Goal: Complete application form

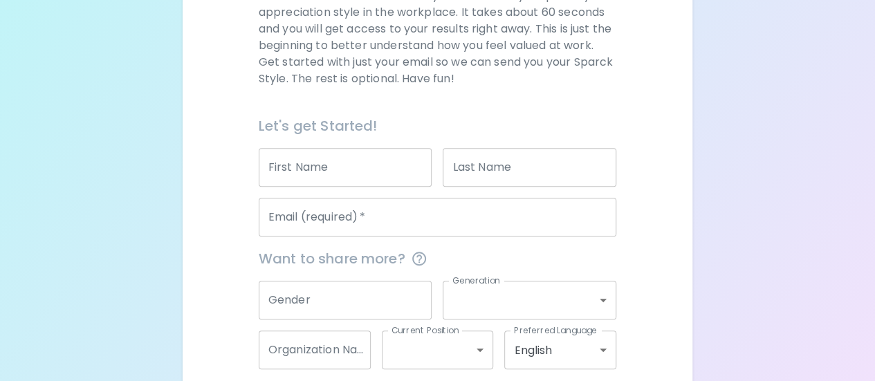
scroll to position [228, 0]
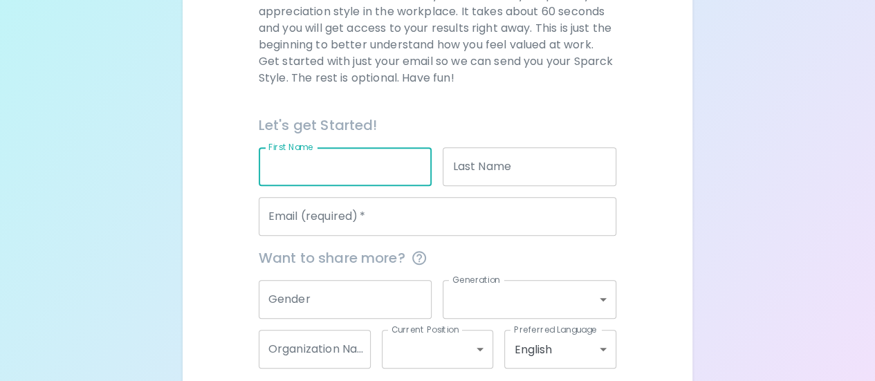
click at [315, 179] on input "First Name" at bounding box center [346, 166] width 174 height 39
type input "[PERSON_NAME]"
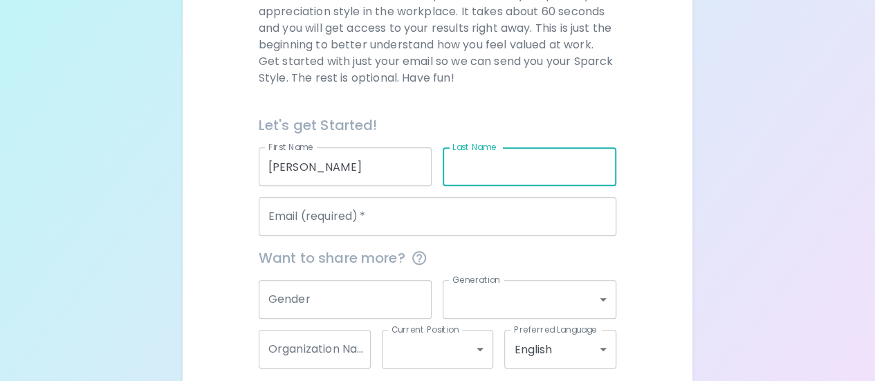
click at [487, 153] on input "Last Name" at bounding box center [530, 166] width 174 height 39
type input "[PERSON_NAME]"
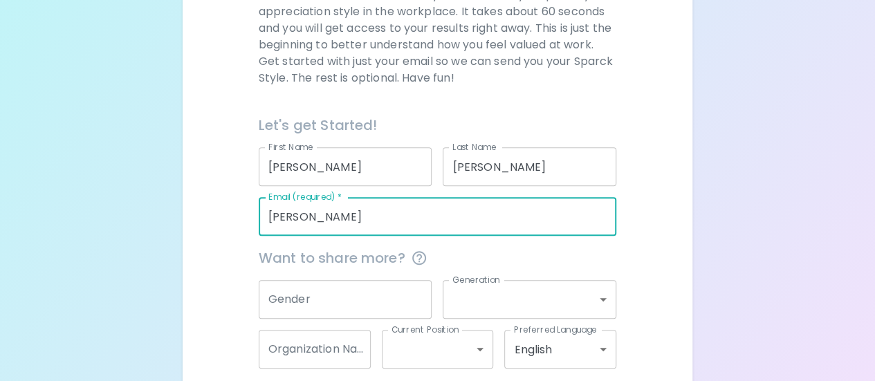
type input "[EMAIL_ADDRESS][DOMAIN_NAME]"
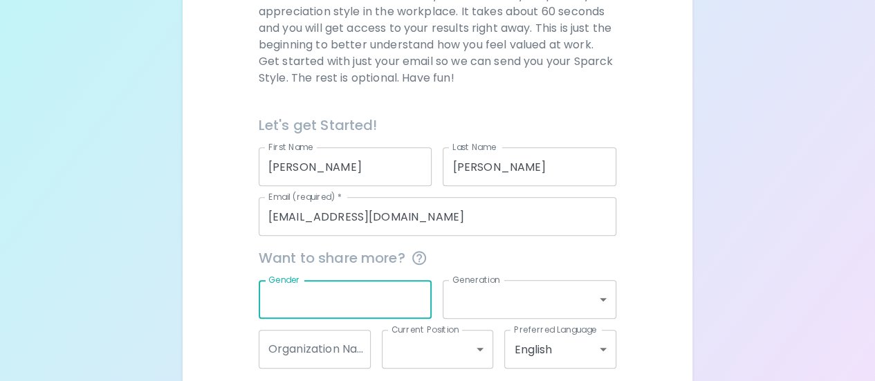
click at [382, 293] on input "Gender" at bounding box center [346, 299] width 174 height 39
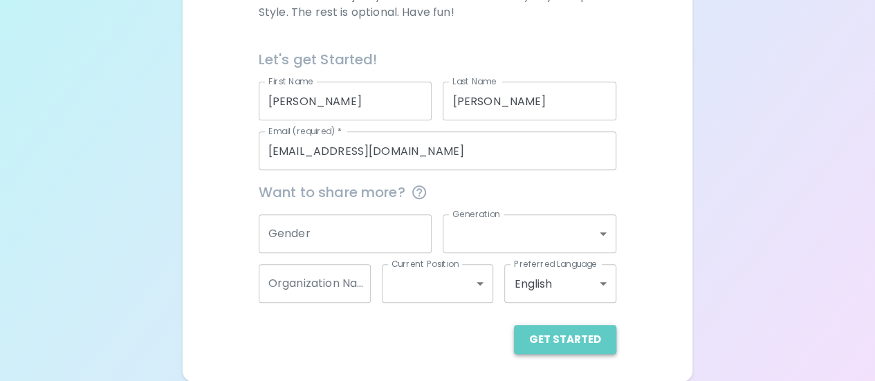
click at [572, 344] on button "Get Started" at bounding box center [565, 339] width 102 height 29
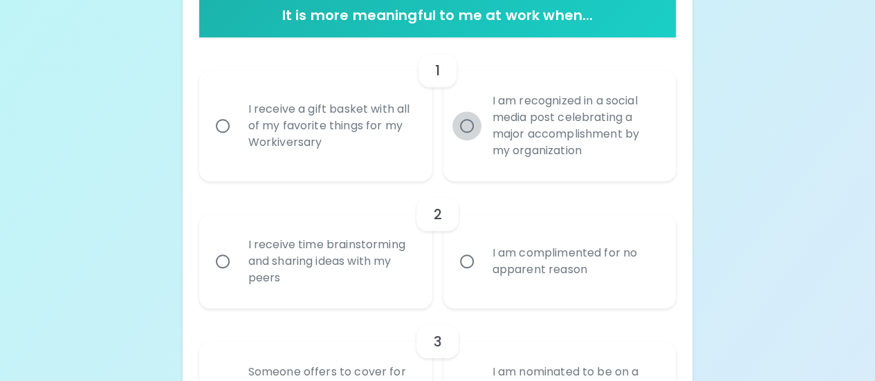
click at [471, 129] on input "I am recognized in a social media post celebrating a major accomplishment by my…" at bounding box center [466, 125] width 29 height 29
radio input "true"
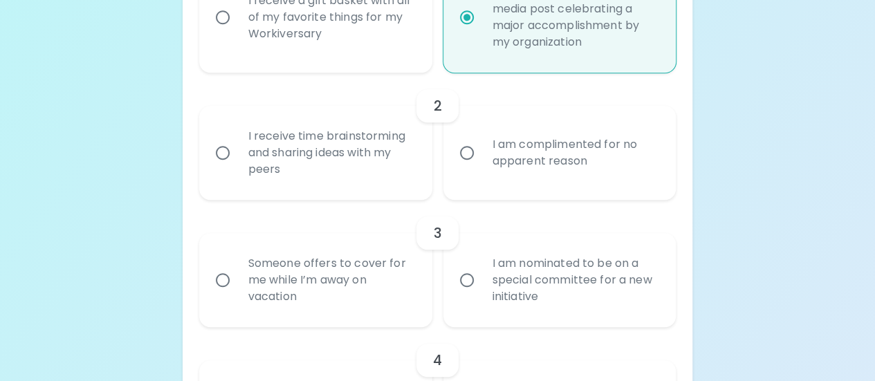
scroll to position [404, 0]
click at [469, 148] on input "I am complimented for no apparent reason" at bounding box center [466, 150] width 29 height 29
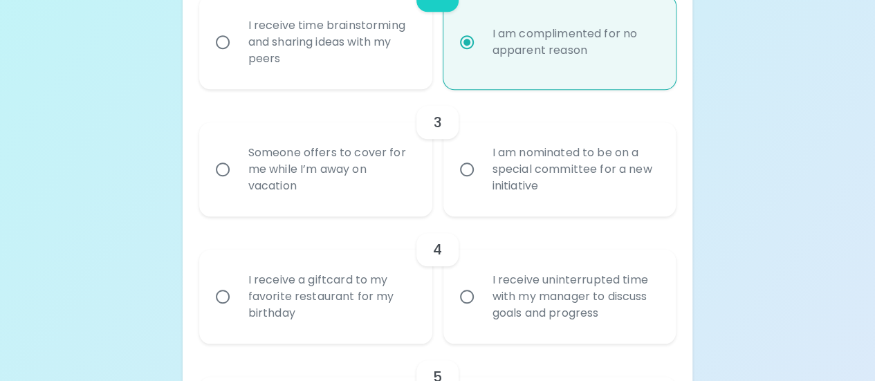
scroll to position [515, 0]
radio input "true"
click at [464, 167] on input "I am nominated to be on a special committee for a new initiative" at bounding box center [466, 167] width 29 height 29
radio input "false"
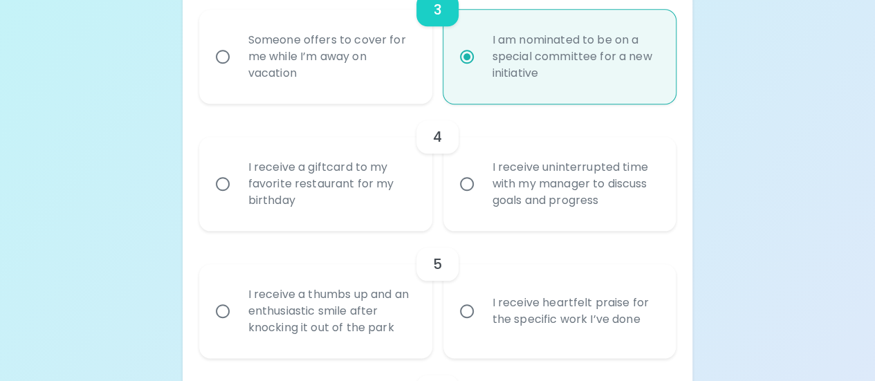
radio input "true"
click at [465, 198] on label "I receive uninterrupted time with my manager to discuss goals and progress" at bounding box center [552, 184] width 233 height 94
click at [465, 198] on input "I receive uninterrupted time with my manager to discuss goals and progress" at bounding box center [466, 183] width 29 height 29
radio input "false"
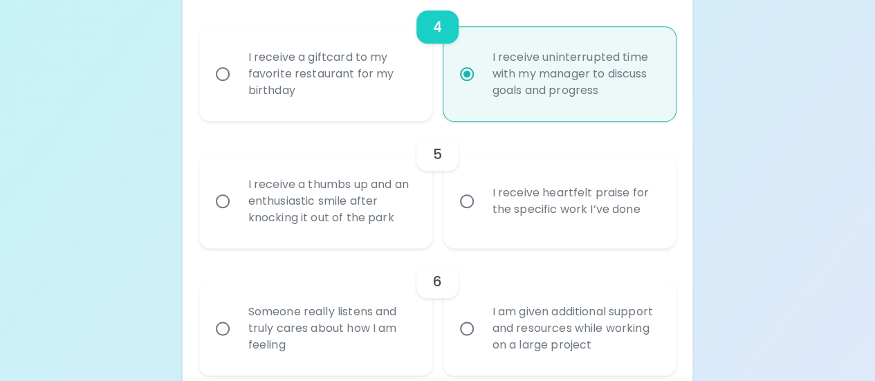
scroll to position [736, 0]
radio input "true"
click at [465, 198] on input "I receive heartfelt praise for the specific work I’ve done" at bounding box center [466, 200] width 29 height 29
radio input "false"
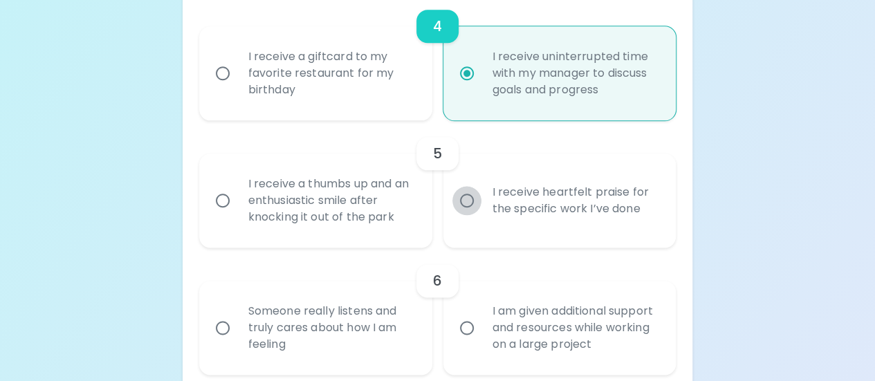
radio input "false"
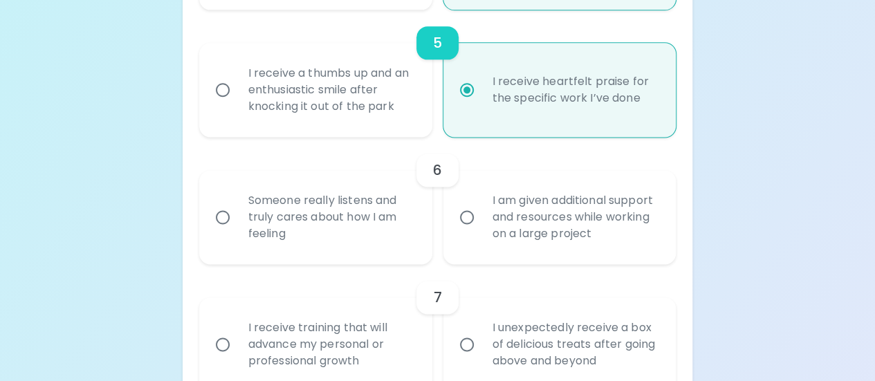
radio input "true"
click at [467, 214] on input "I am given additional support and resources while working on a large project" at bounding box center [466, 217] width 29 height 29
radio input "false"
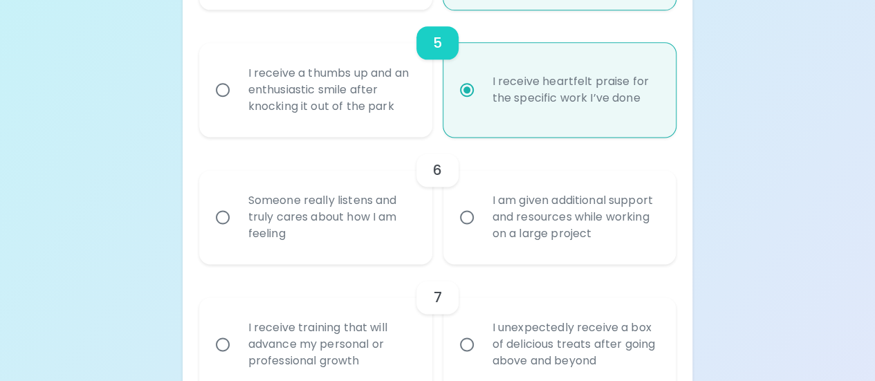
radio input "false"
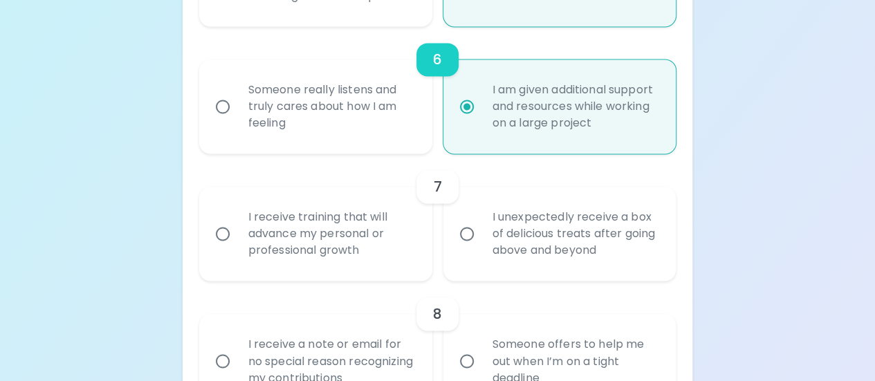
radio input "true"
click at [467, 228] on input "I unexpectedly receive a box of delicious treats after going above and beyond" at bounding box center [466, 233] width 29 height 29
radio input "false"
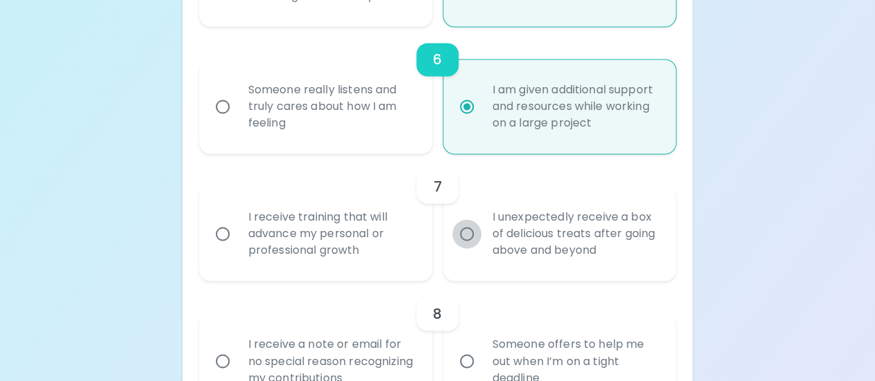
radio input "false"
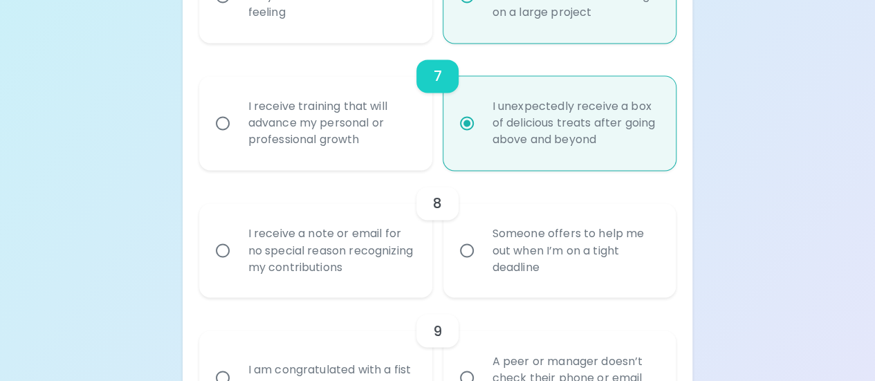
radio input "true"
click at [466, 248] on input "Someone offers to help me out when I’m on a tight deadline" at bounding box center [466, 250] width 29 height 29
radio input "false"
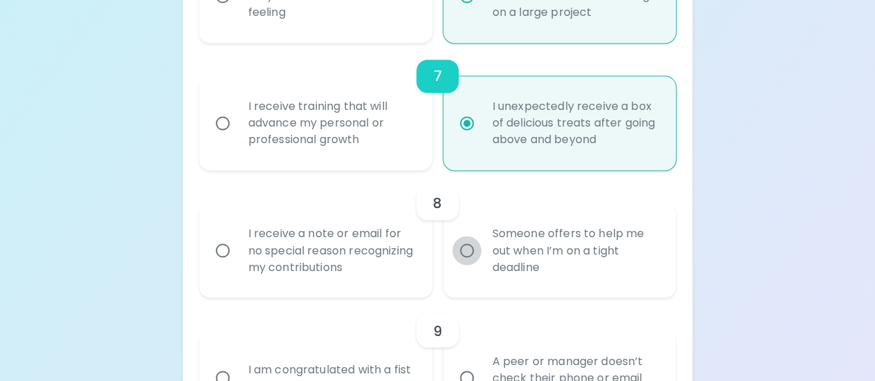
radio input "false"
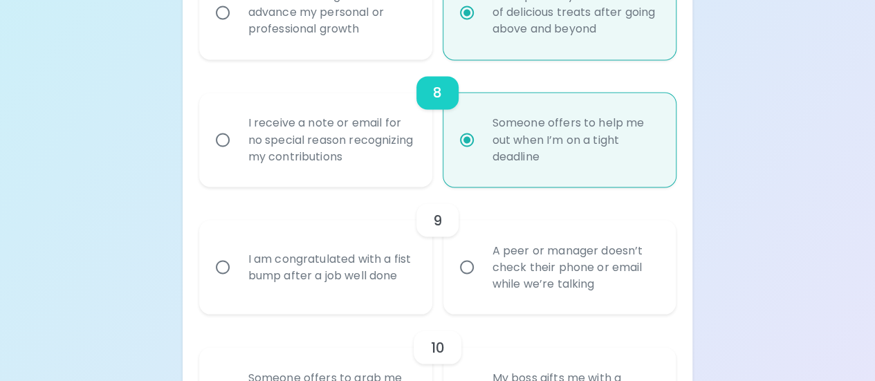
radio input "true"
click at [467, 267] on input "A peer or manager doesn’t check their phone or email while we’re talking" at bounding box center [466, 266] width 29 height 29
radio input "false"
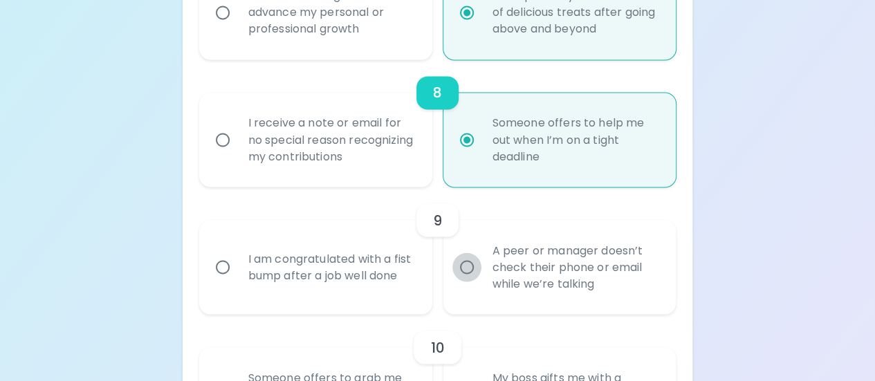
radio input "false"
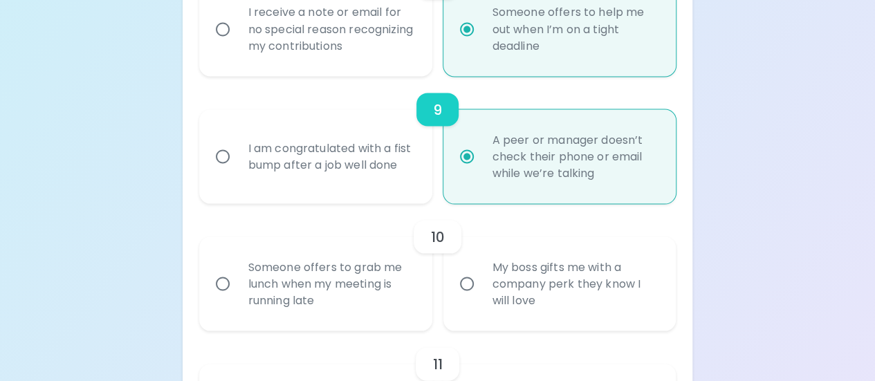
radio input "true"
click at [467, 267] on label "My boss gifts me with a company perk they know I will love" at bounding box center [552, 283] width 233 height 94
click at [467, 269] on input "My boss gifts me with a company perk they know I will love" at bounding box center [466, 283] width 29 height 29
radio input "false"
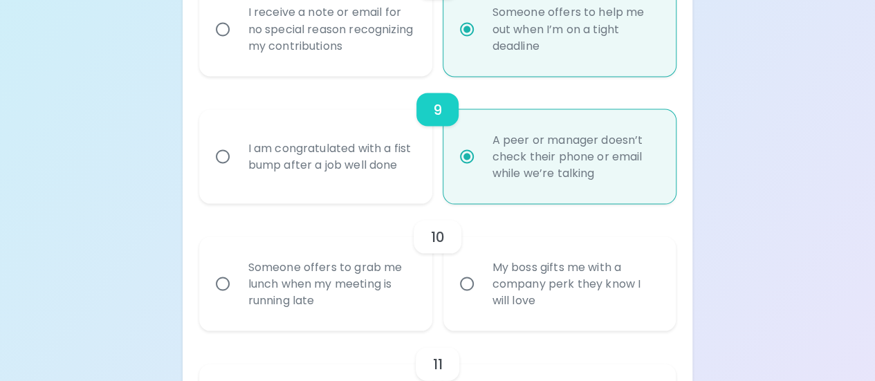
radio input "false"
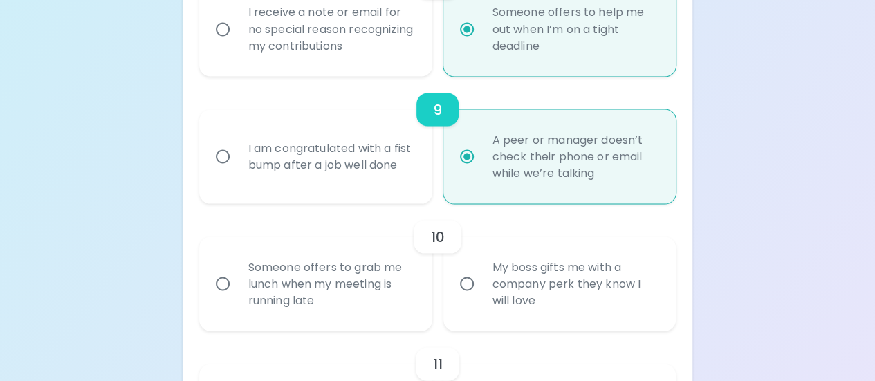
radio input "false"
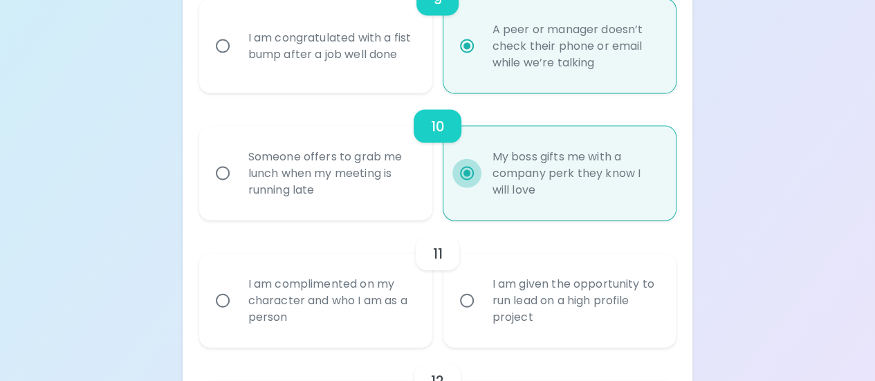
scroll to position [1400, 0]
radio input "true"
click at [467, 307] on input "I am given the opportunity to run lead on a high profile project" at bounding box center [466, 300] width 29 height 29
radio input "false"
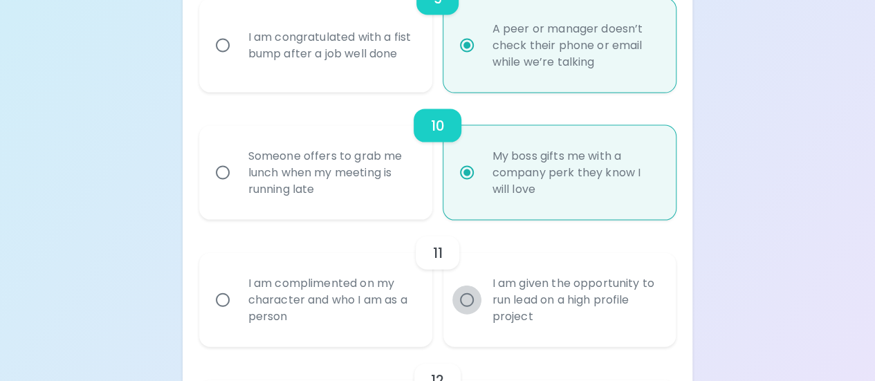
radio input "false"
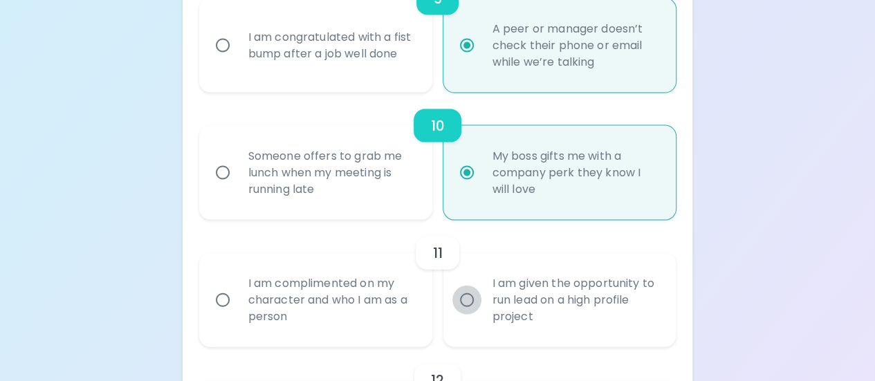
radio input "false"
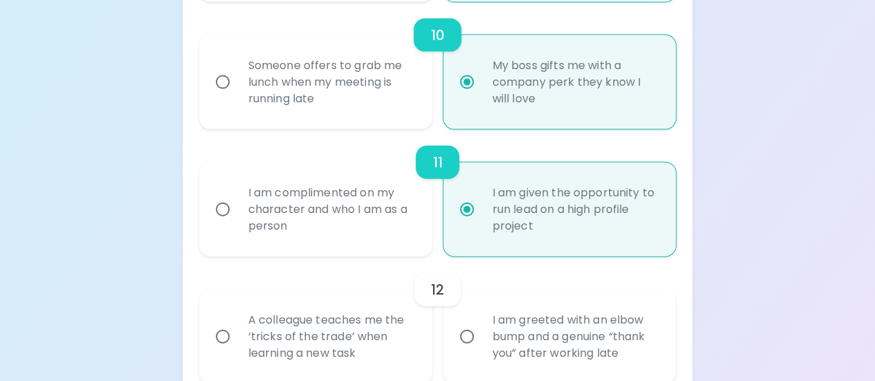
scroll to position [1511, 0]
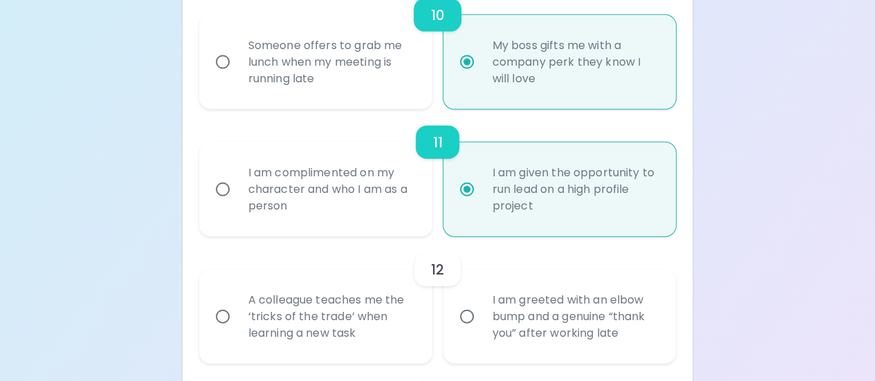
radio input "true"
click at [468, 312] on input "I am greeted with an elbow bump and a genuine “thank you” after working late" at bounding box center [466, 316] width 29 height 29
radio input "false"
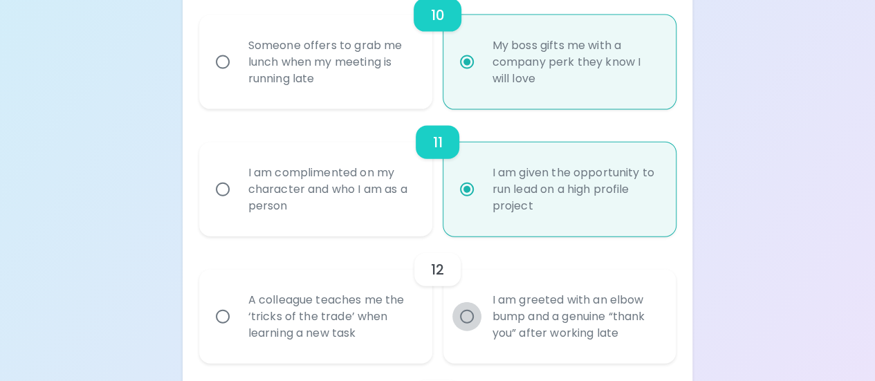
radio input "false"
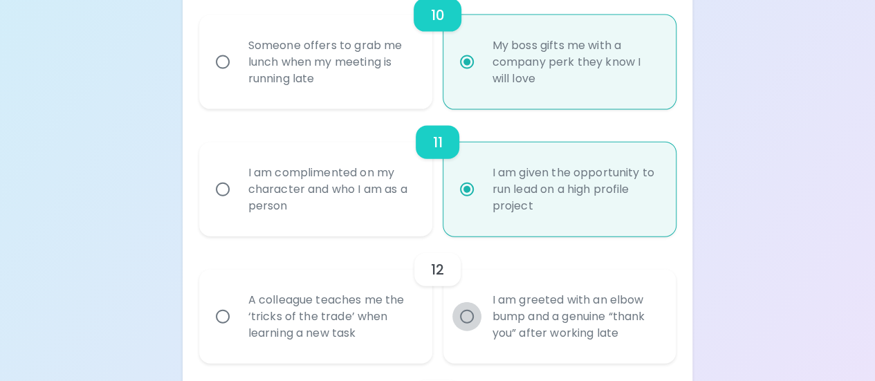
radio input "false"
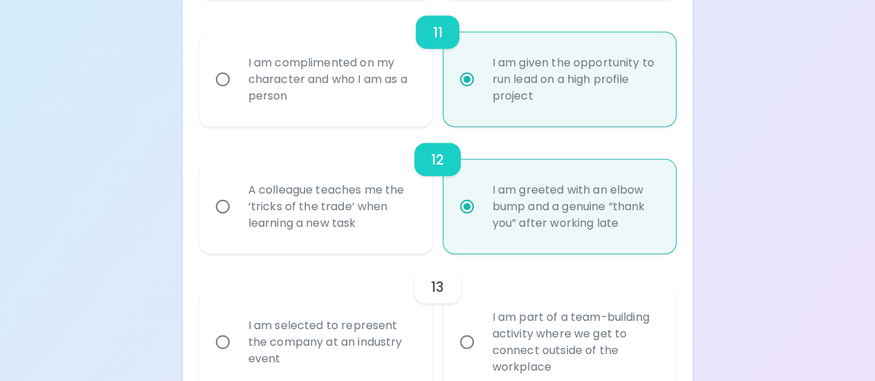
scroll to position [1621, 0]
radio input "true"
click at [465, 339] on input "I am part of a team-building activity where we get to connect outside of the wo…" at bounding box center [466, 341] width 29 height 29
radio input "false"
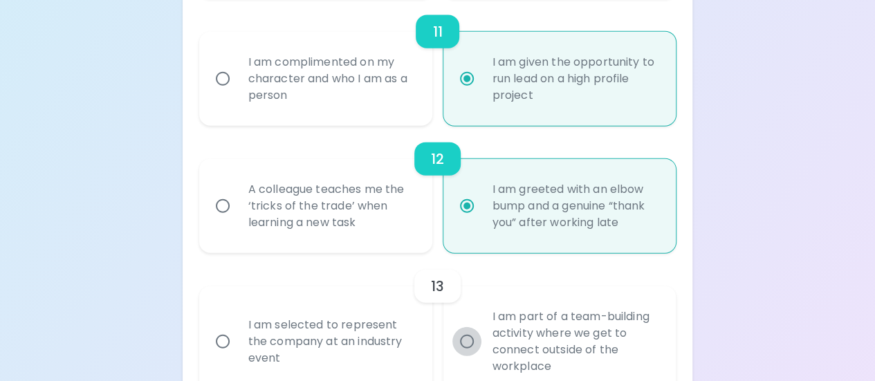
radio input "false"
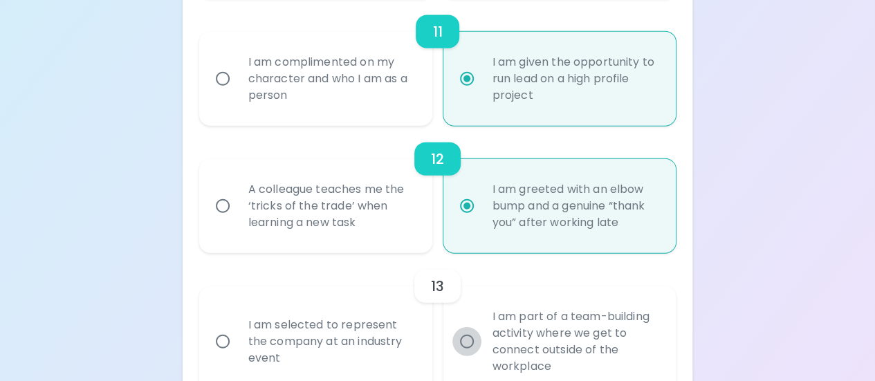
radio input "false"
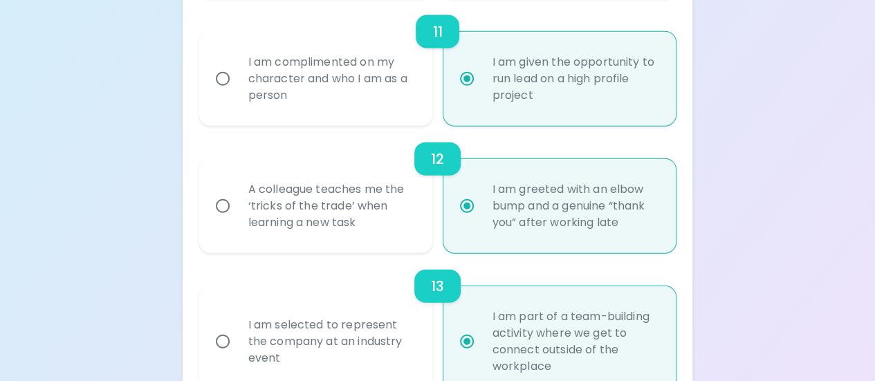
scroll to position [1732, 0]
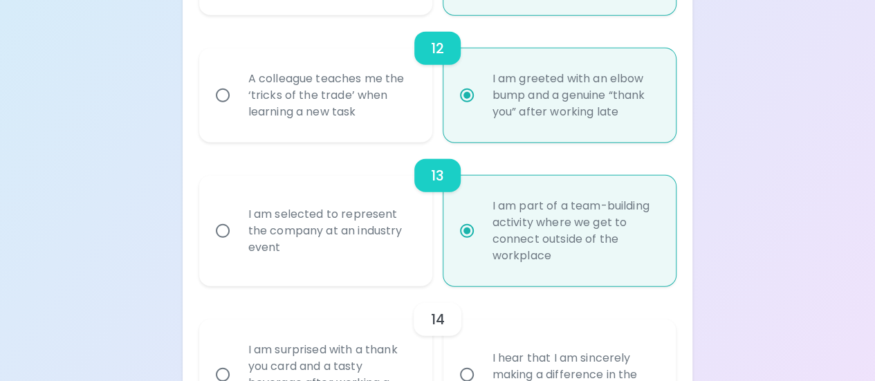
radio input "true"
click at [463, 373] on input "I hear that I am sincerely making a difference in the organization" at bounding box center [466, 374] width 29 height 29
radio input "false"
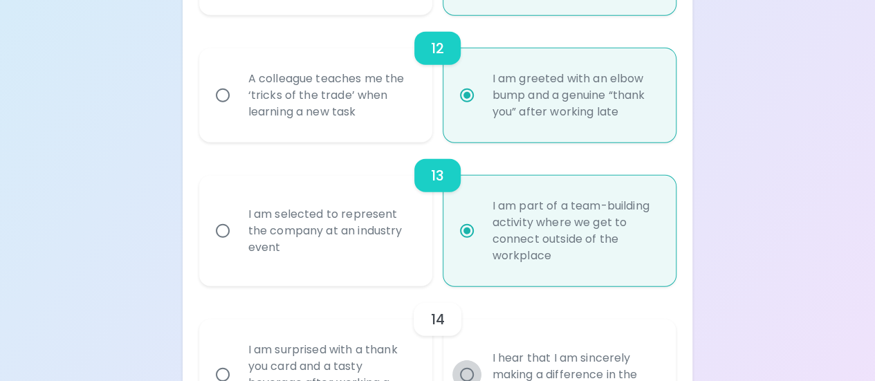
radio input "false"
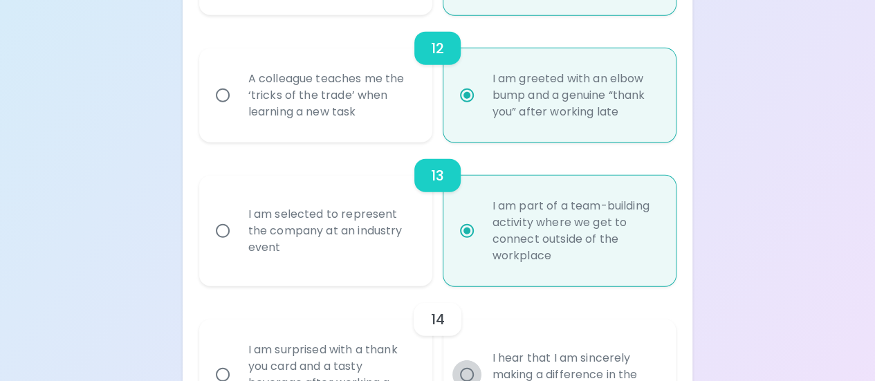
radio input "false"
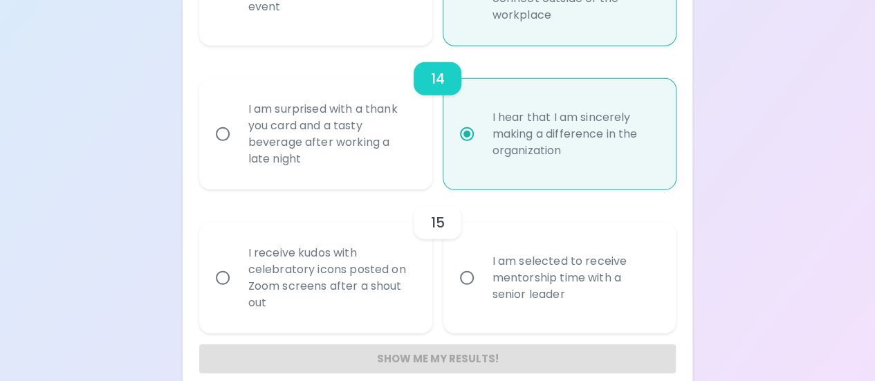
scroll to position [1975, 0]
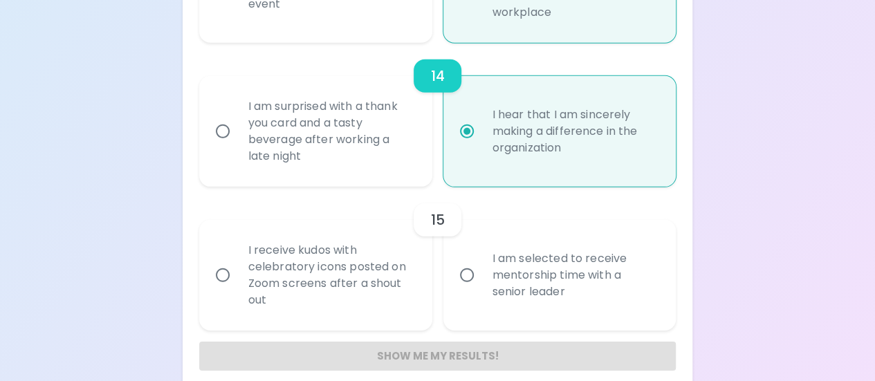
radio input "true"
click at [465, 273] on input "I am selected to receive mentorship time with a senior leader" at bounding box center [466, 275] width 29 height 29
radio input "false"
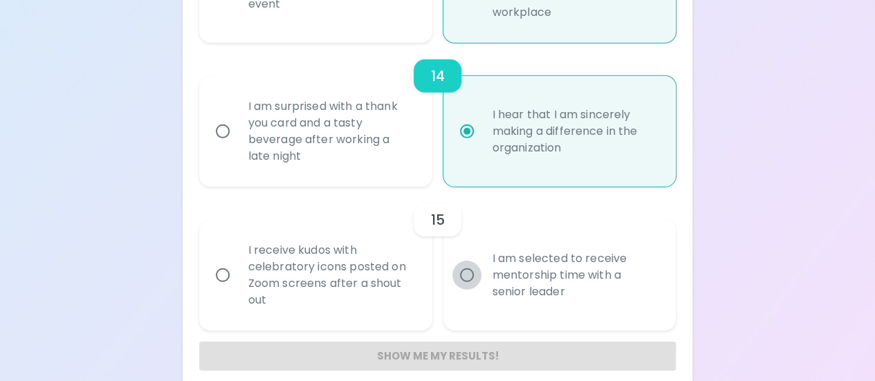
radio input "false"
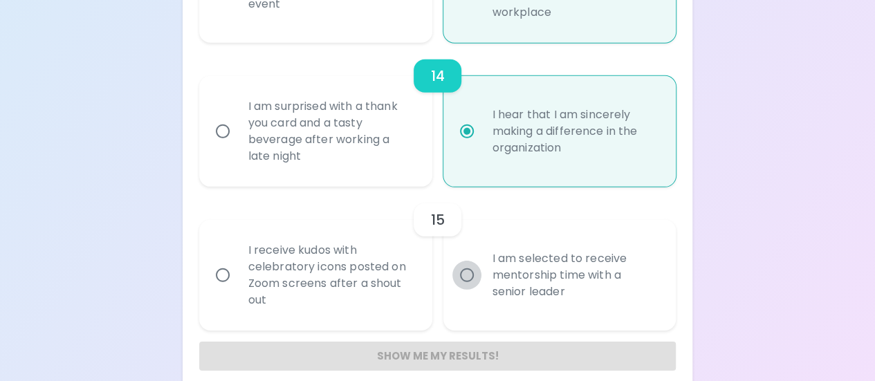
radio input "false"
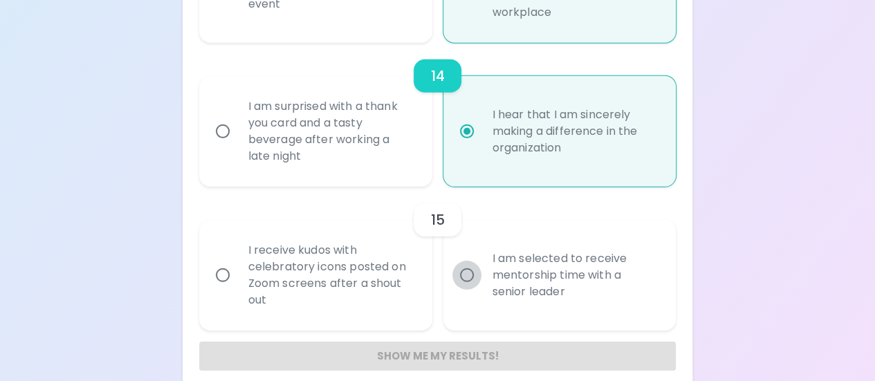
scroll to position [1992, 0]
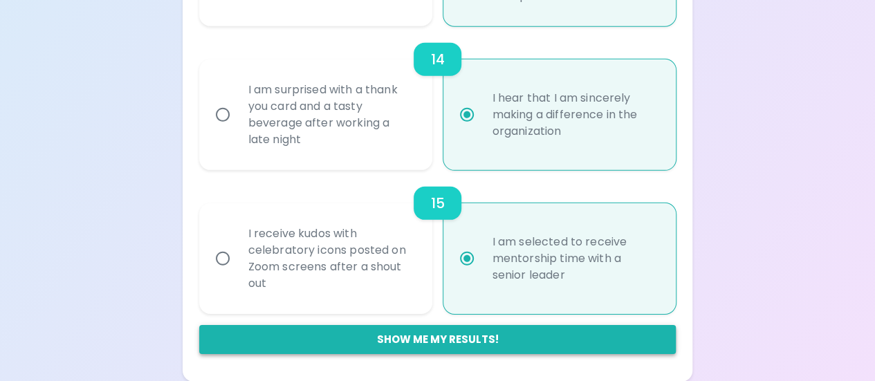
radio input "true"
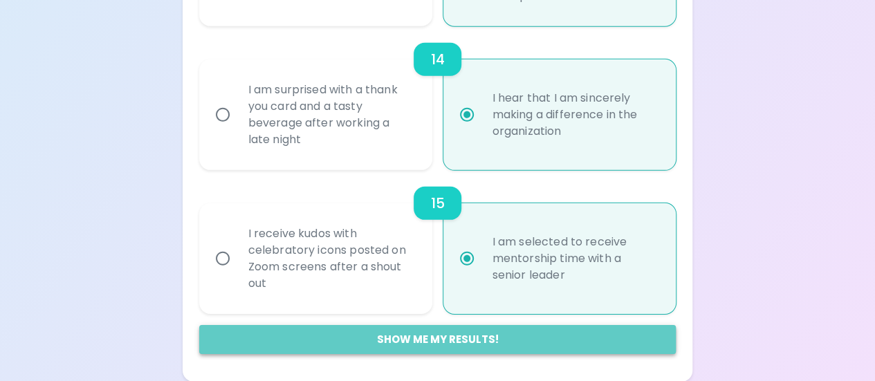
click at [456, 339] on button "Show me my results!" at bounding box center [437, 339] width 477 height 29
radio input "false"
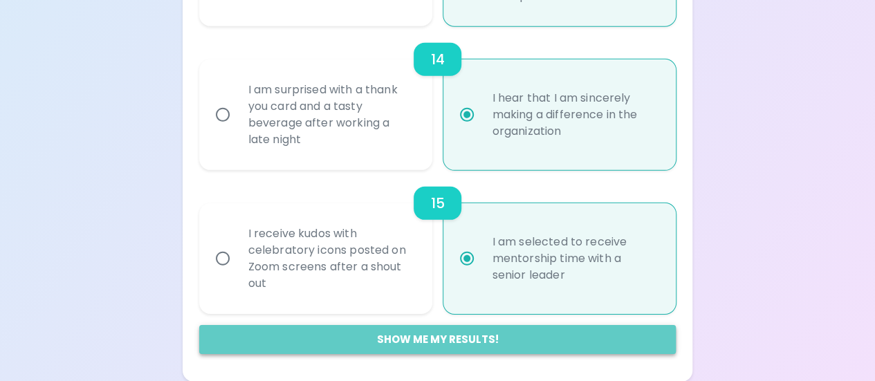
radio input "false"
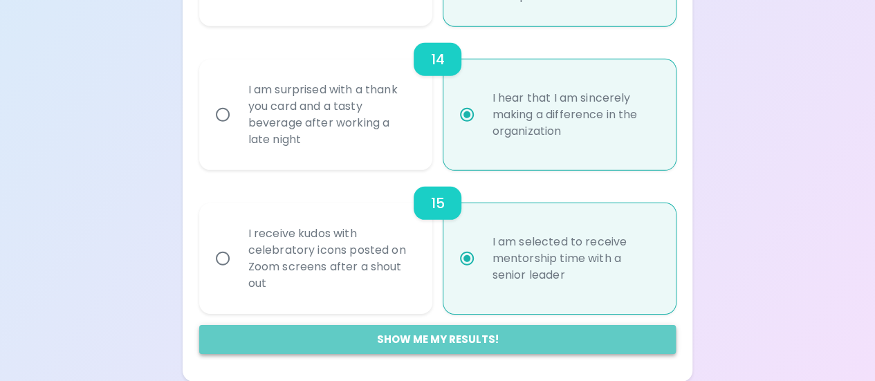
radio input "false"
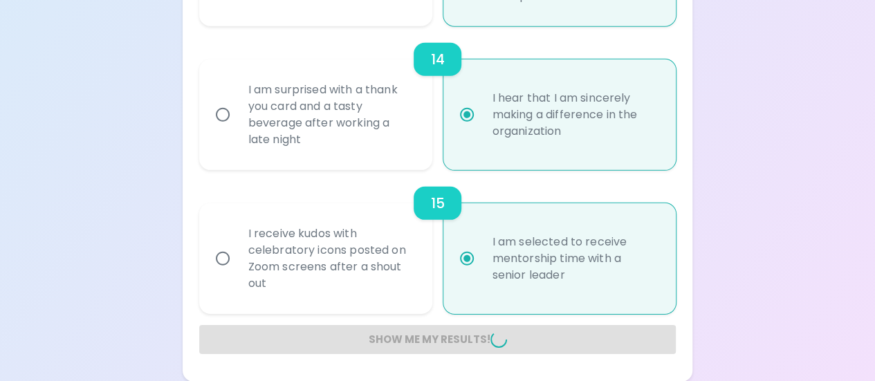
radio input "false"
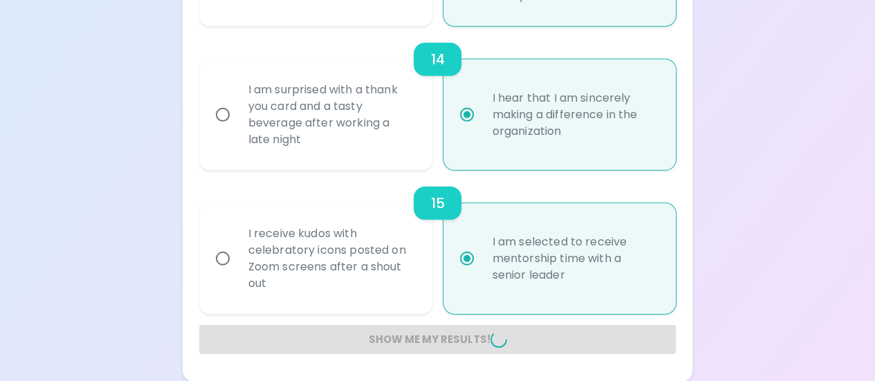
radio input "false"
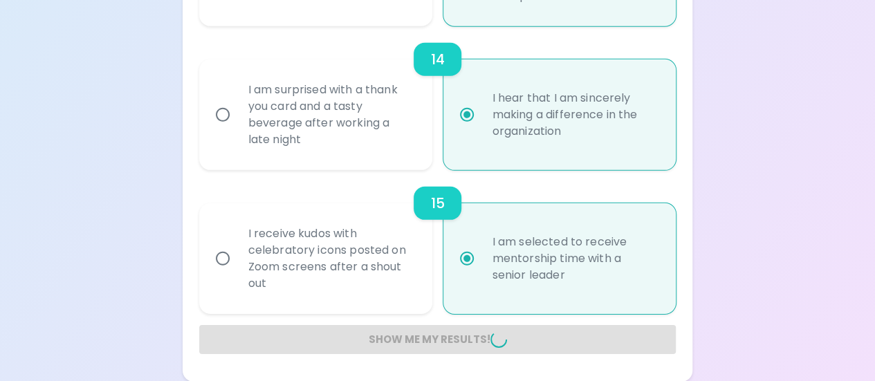
radio input "false"
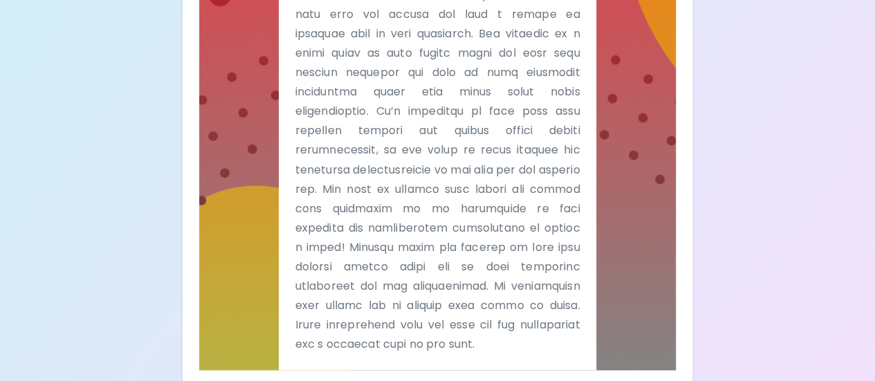
scroll to position [1199, 0]
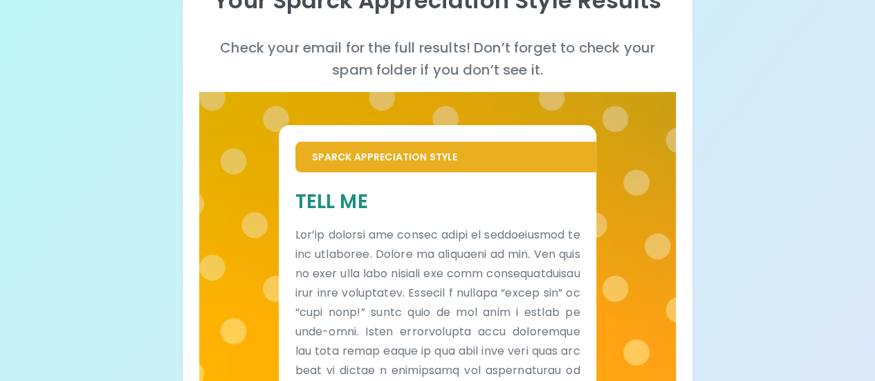
scroll to position [177, 0]
